Goal: Task Accomplishment & Management: Manage account settings

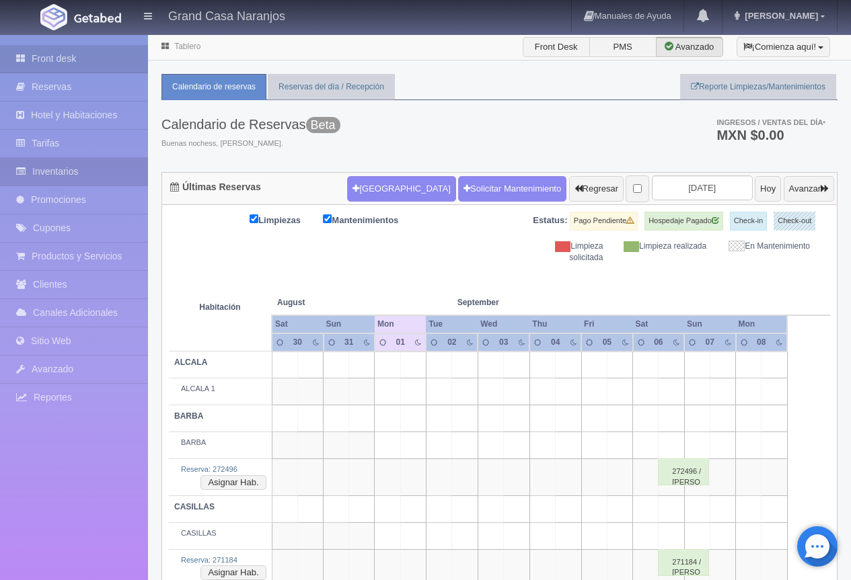
click at [87, 169] on link "Inventarios" at bounding box center [74, 172] width 148 height 28
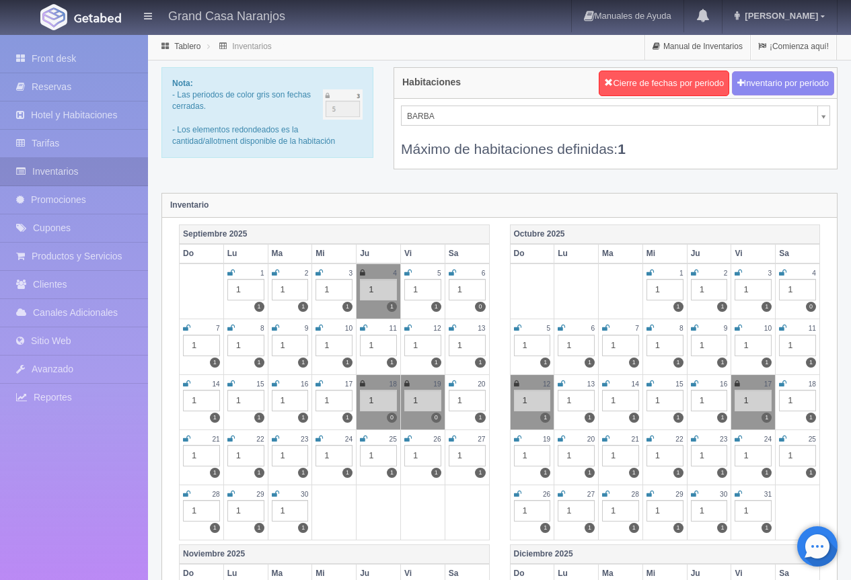
click at [276, 275] on icon at bounding box center [275, 273] width 7 height 8
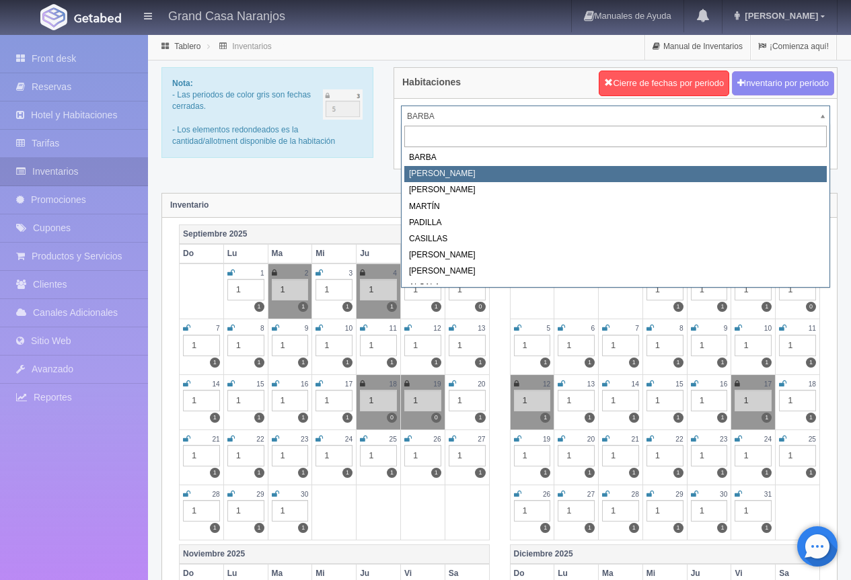
select select "2060"
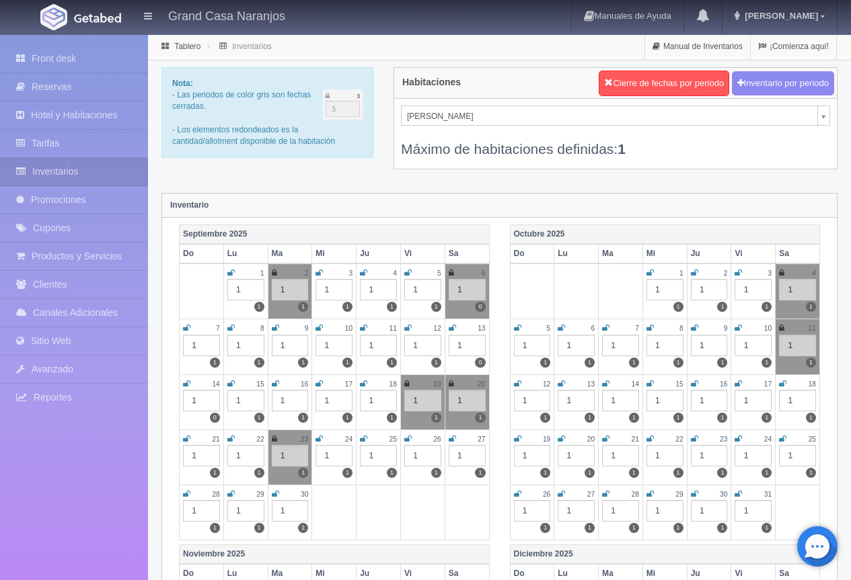
select select "2062"
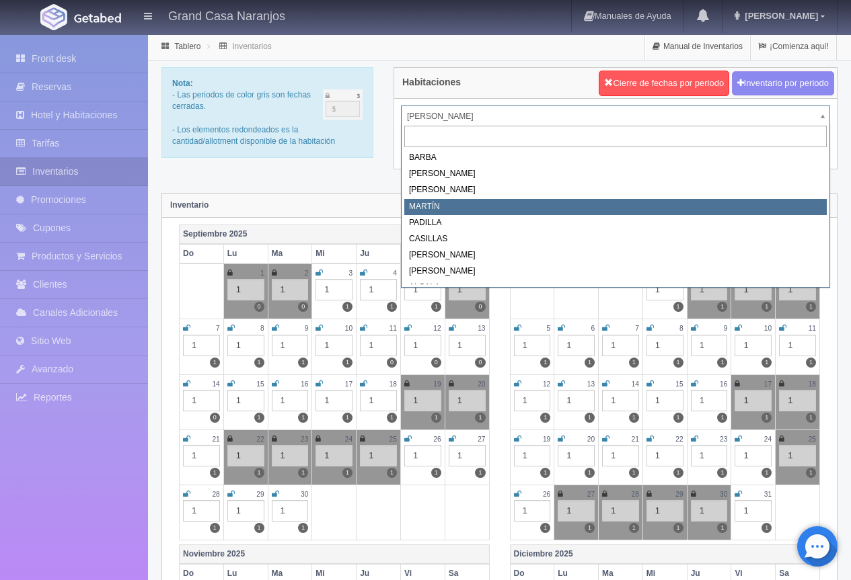
select select "2063"
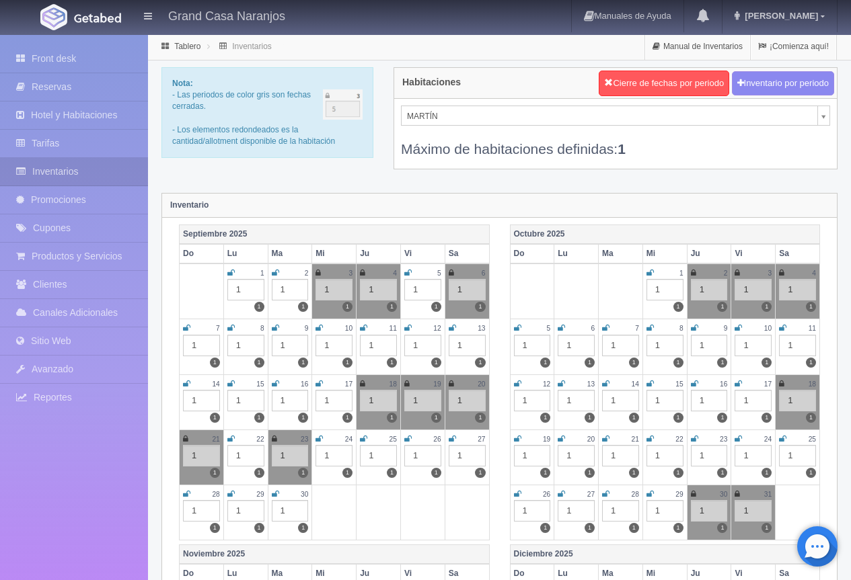
click at [275, 273] on icon at bounding box center [275, 273] width 7 height 8
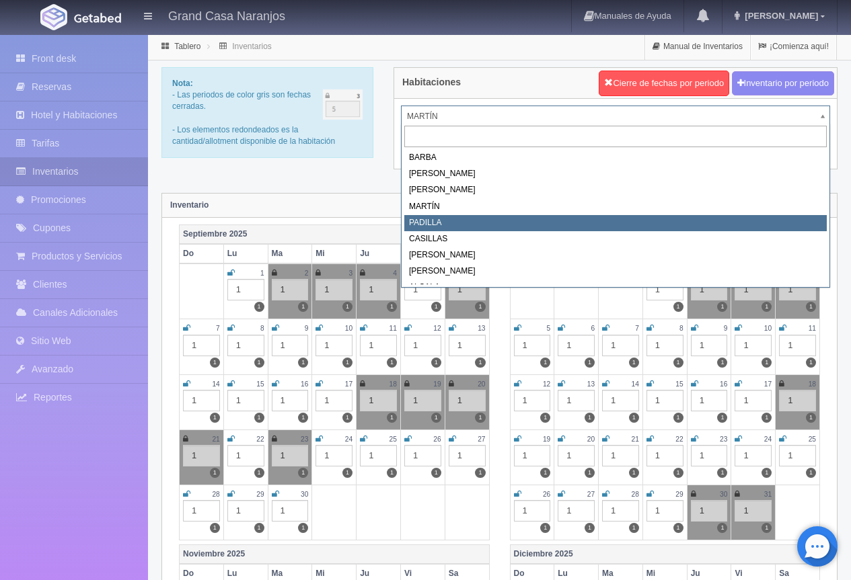
select select "2064"
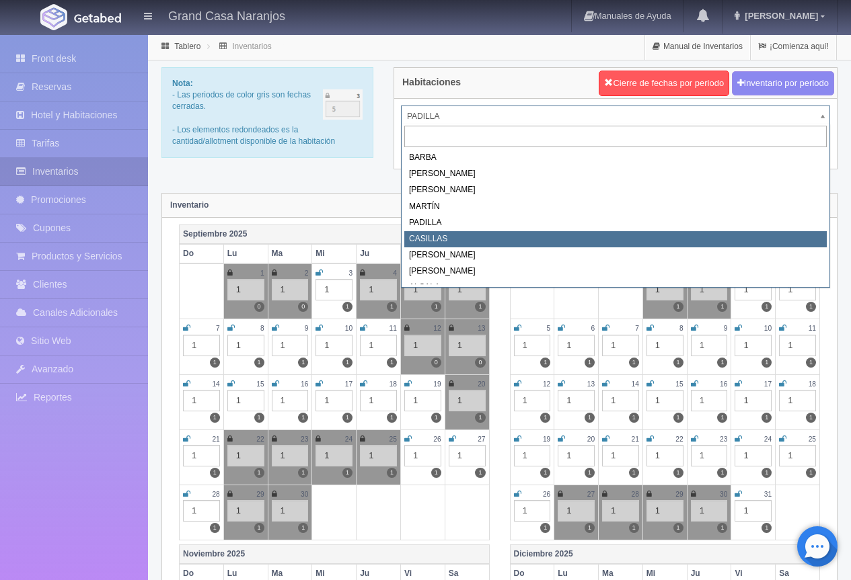
select select "2065"
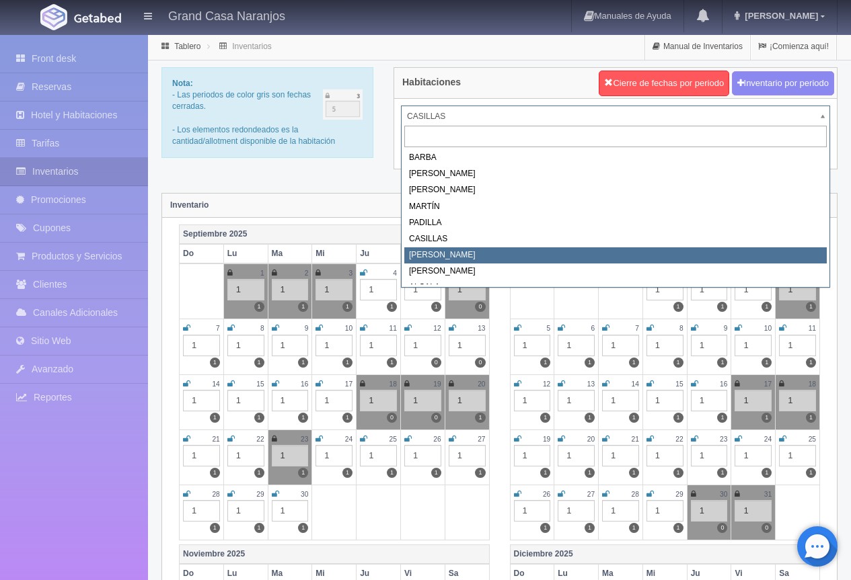
select select "2066"
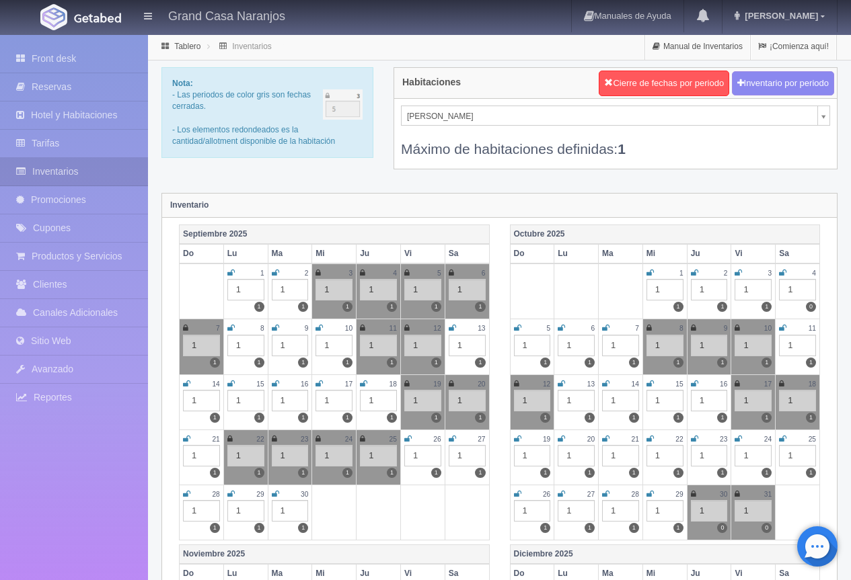
click at [276, 273] on icon at bounding box center [275, 273] width 7 height 8
click at [830, 118] on div "[PERSON_NAME] [PERSON_NAME] [PERSON_NAME] Máximo de habitaciones definidas: 1" at bounding box center [615, 134] width 443 height 70
click at [830, 118] on div "FRANCO BARBA NAVARRO GONZÁLEZ MARTÍN PADILLA CASILLAS FRANCO GUTIÉRREZ ALCALA M…" at bounding box center [615, 134] width 443 height 70
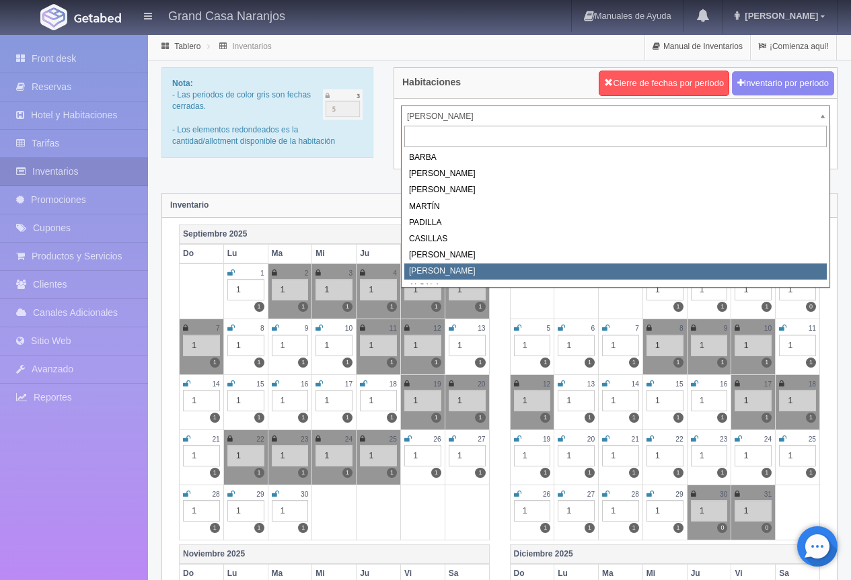
select select "2067"
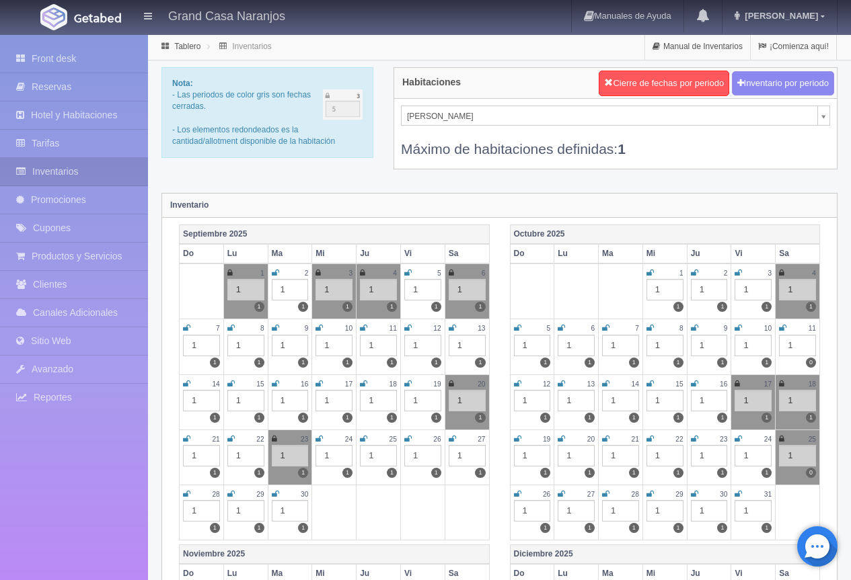
click at [273, 272] on icon at bounding box center [275, 273] width 7 height 8
select select "2066"
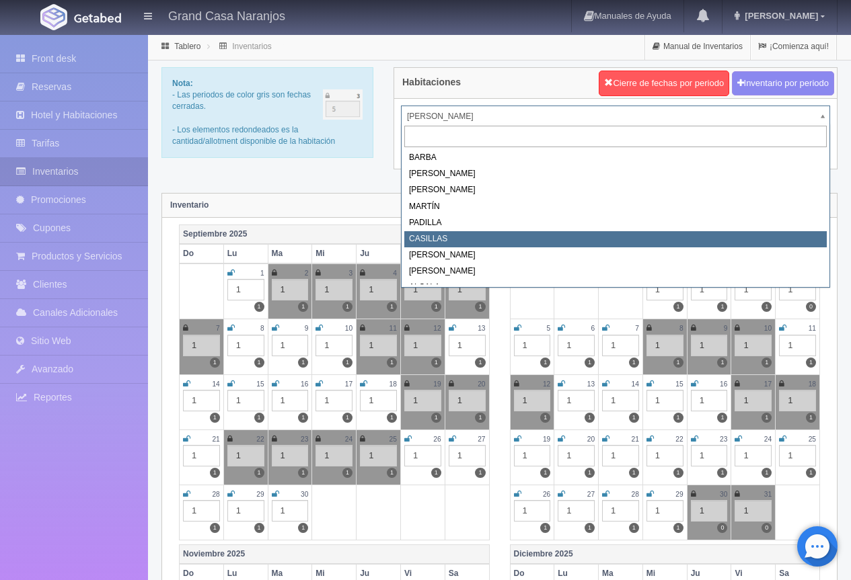
select select "2065"
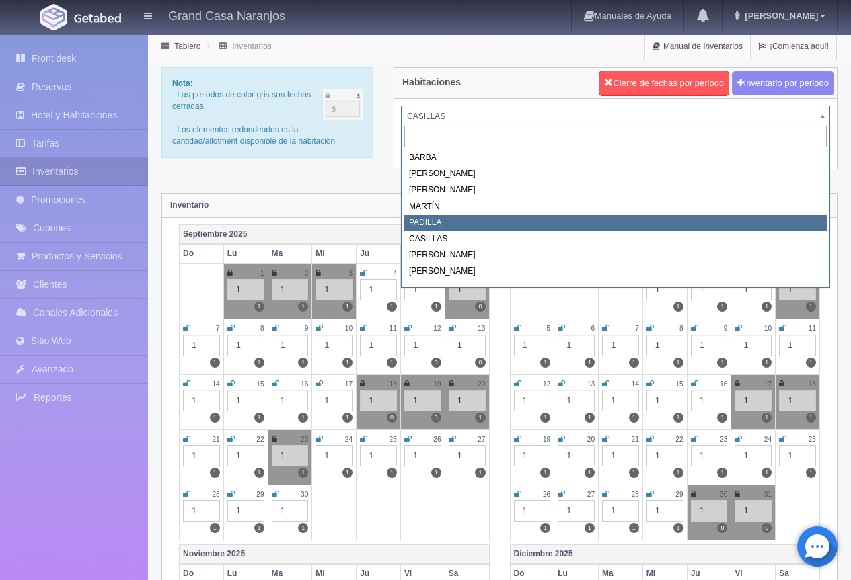
select select "2064"
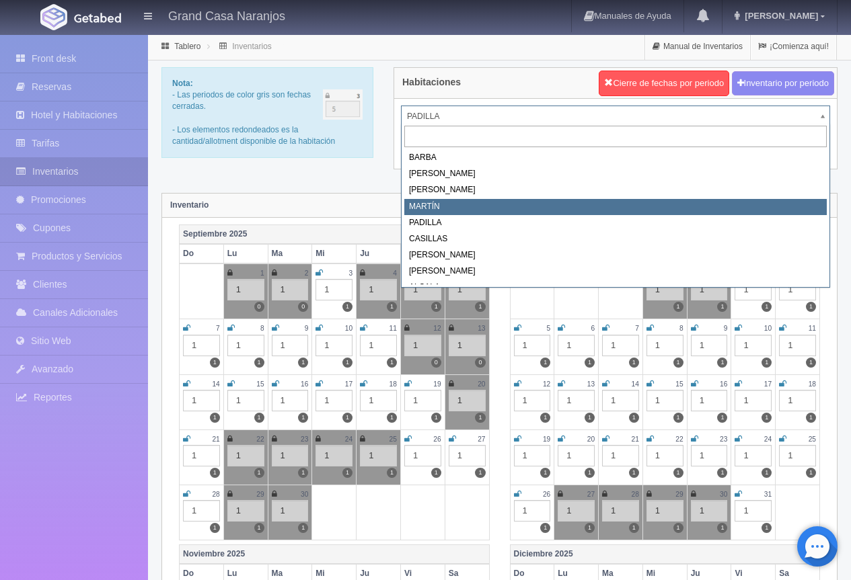
select select "2063"
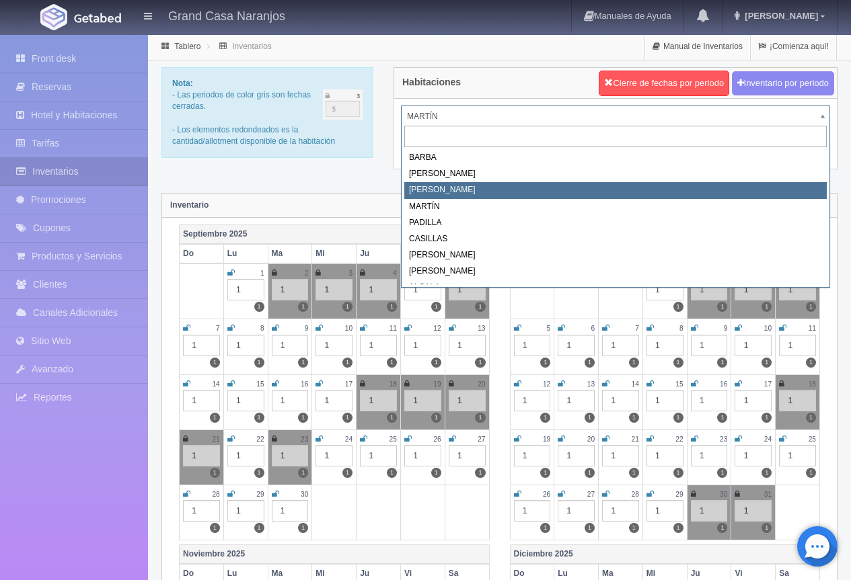
select select "2062"
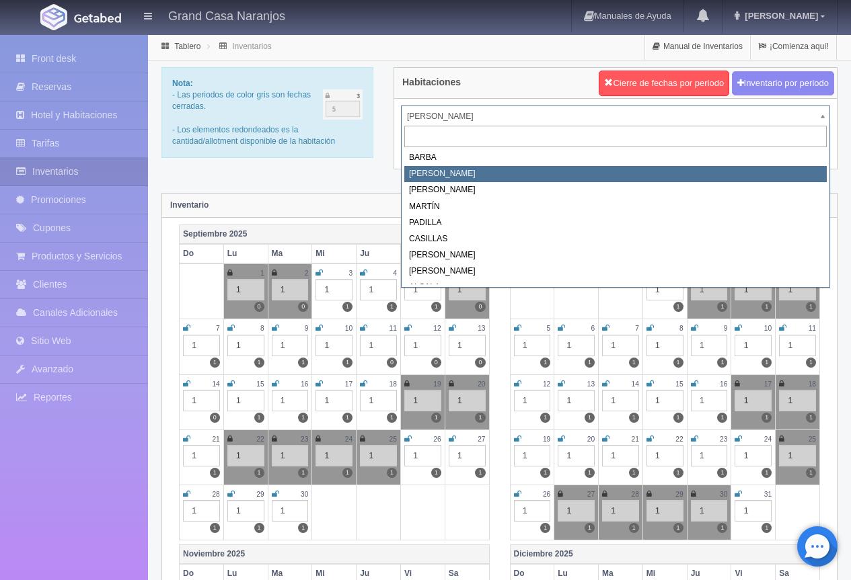
select select "2060"
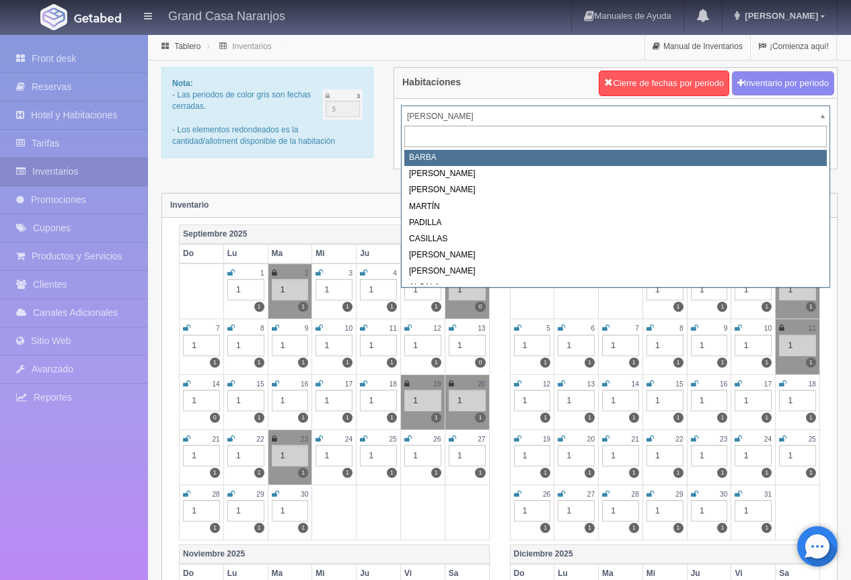
select select "2058"
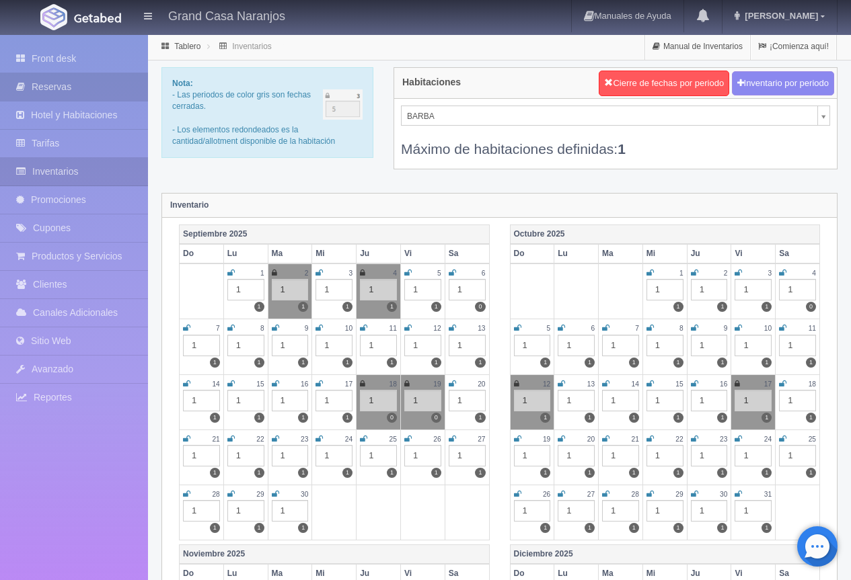
click at [106, 89] on link "Reservas" at bounding box center [74, 87] width 148 height 28
